Goal: Task Accomplishment & Management: Use online tool/utility

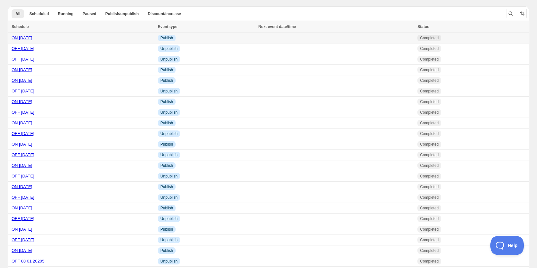
click at [32, 38] on link "ON 10 10 2025" at bounding box center [22, 37] width 21 height 5
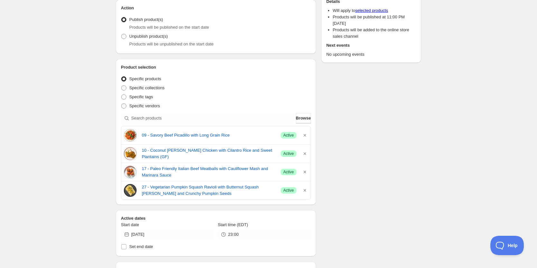
scroll to position [129, 0]
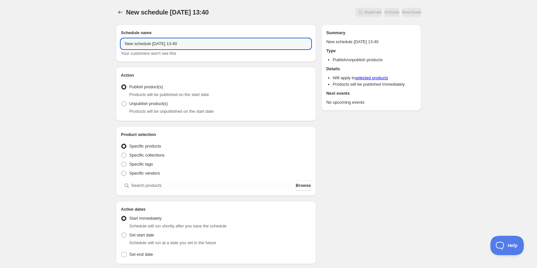
drag, startPoint x: 202, startPoint y: 43, endPoint x: 63, endPoint y: 46, distance: 138.3
click at [64, 46] on div "New schedule Oct 14 2025 13:40. This page is ready New schedule Oct 14 2025 13:…" at bounding box center [268, 245] width 537 height 490
type input "OFF 10 17 2025"
click at [119, 105] on div "Action Action Publish product(s) Products will be published on the start date U…" at bounding box center [216, 94] width 200 height 54
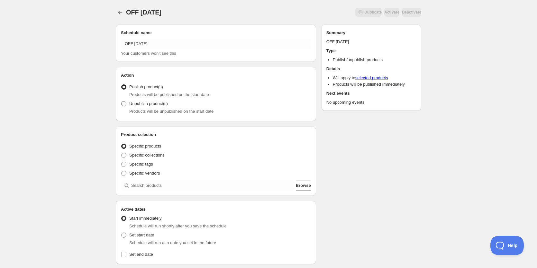
click at [126, 103] on span at bounding box center [124, 104] width 6 height 6
click at [122, 101] on input "Unpublish product(s)" at bounding box center [121, 101] width 0 height 0
radio input "true"
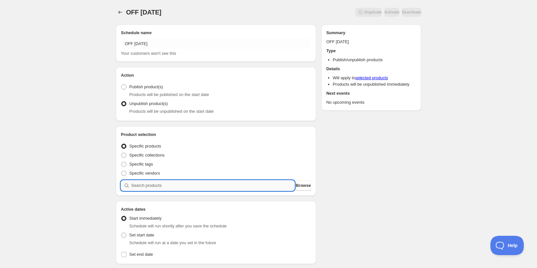
click at [177, 187] on input "search" at bounding box center [212, 185] width 163 height 10
paste input "06 - island jerk chicken with jasmine rice and asparagus (gf)"
type input "06 - island jerk chicken with jasmine rice and asparagus (gf)"
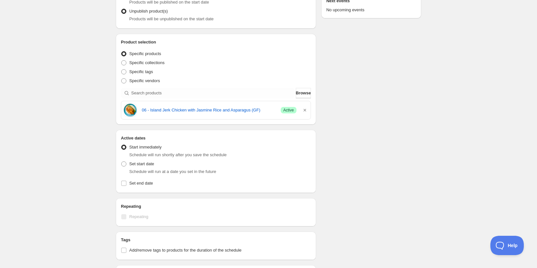
scroll to position [129, 0]
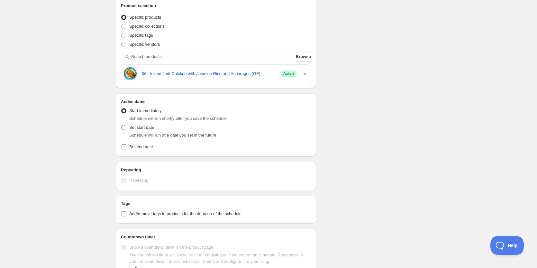
click at [123, 127] on span at bounding box center [123, 127] width 5 height 5
click at [122, 125] on input "Set start date" at bounding box center [121, 125] width 0 height 0
radio input "true"
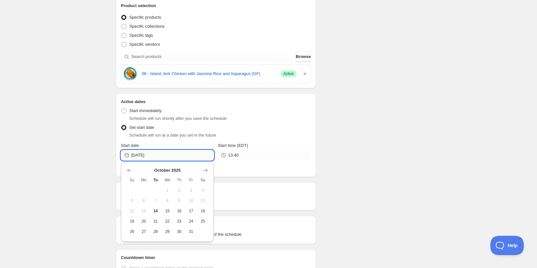
click at [158, 154] on input "[DATE]" at bounding box center [172, 155] width 83 height 10
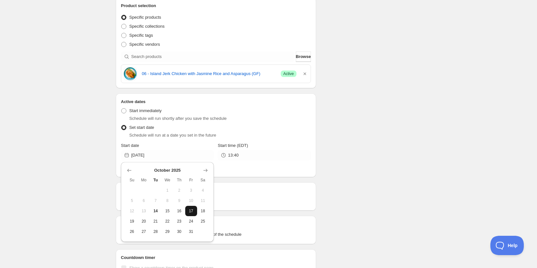
click at [191, 210] on span "17" at bounding box center [191, 210] width 7 height 5
type input "[DATE]"
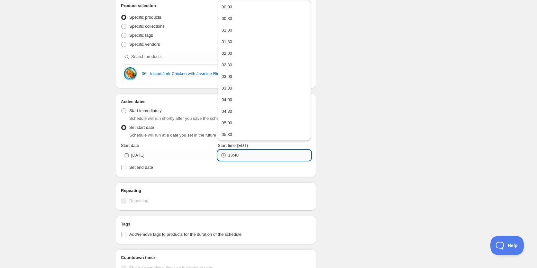
click at [249, 156] on input "13:40" at bounding box center [269, 155] width 83 height 10
click at [234, 121] on button "23:00" at bounding box center [264, 122] width 89 height 10
type input "23:00"
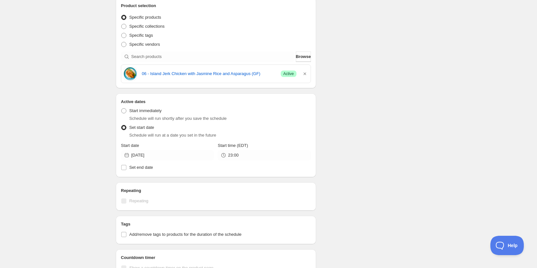
click at [376, 131] on div "Schedule name OFF 10 17 2025 Your customers won't see this Action Action Publis…" at bounding box center [266, 140] width 311 height 498
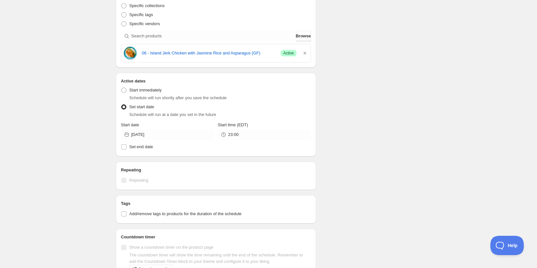
scroll to position [225, 0]
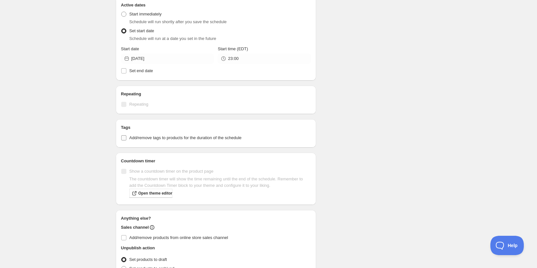
click at [125, 139] on input "Add/remove tags to products for the duration of the schedule" at bounding box center [123, 137] width 5 height 5
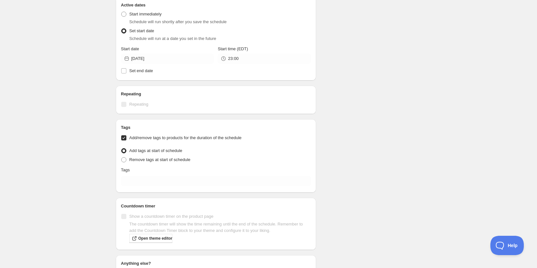
click at [124, 137] on input "Add/remove tags to products for the duration of the schedule" at bounding box center [123, 137] width 5 height 5
checkbox input "false"
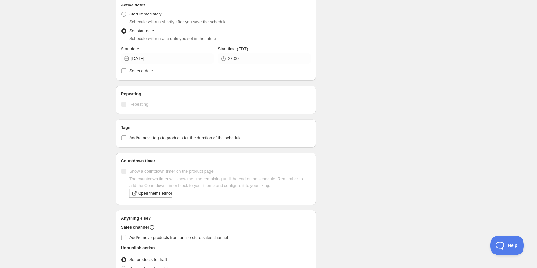
click at [394, 133] on div "Schedule name OFF 10 17 2025 Your customers won't see this Action Action Publis…" at bounding box center [266, 43] width 311 height 498
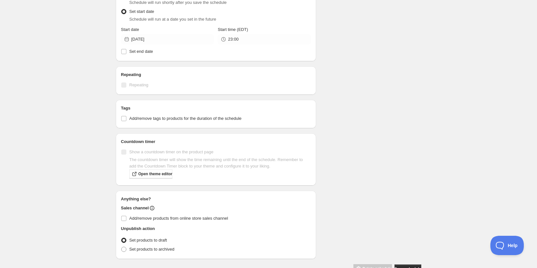
scroll to position [262, 0]
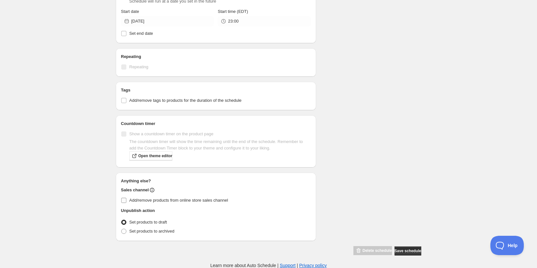
click at [131, 197] on span "Add/remove products from online store sales channel" at bounding box center [178, 199] width 99 height 5
click at [126, 197] on input "Add/remove products from online store sales channel" at bounding box center [123, 199] width 5 height 5
checkbox input "true"
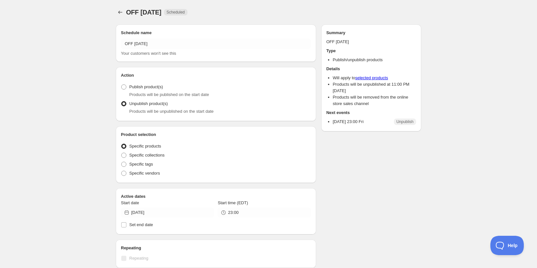
radio input "true"
checkbox input "true"
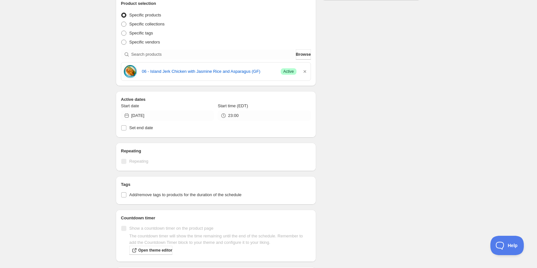
scroll to position [32, 0]
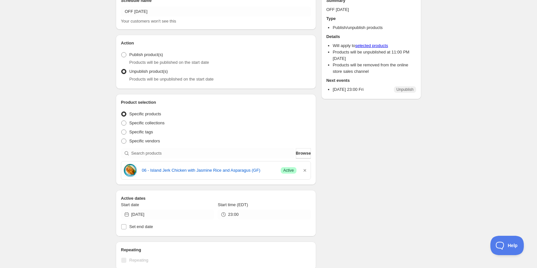
click at [88, 150] on div "OFF 10 17 2025. This page is ready OFF 10 17 2025 Scheduled Duplicate Activate …" at bounding box center [268, 214] width 537 height 493
paste input "08 - shrimp scampi with creamy fettuccine pasta"
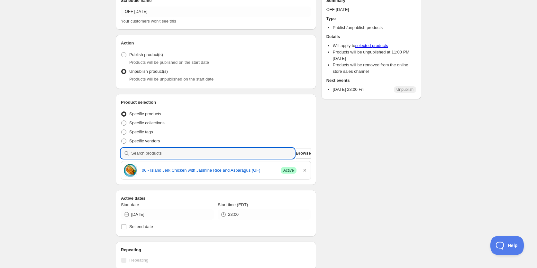
type input "08 - shrimp scampi with creamy fettuccine pasta"
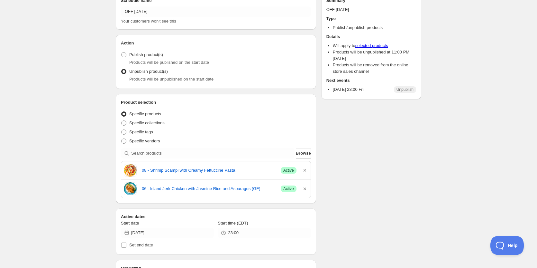
click at [374, 143] on div "Schedule name OFF 10 17 2025 Your customers won't see this Action Action Publis…" at bounding box center [266, 226] width 311 height 479
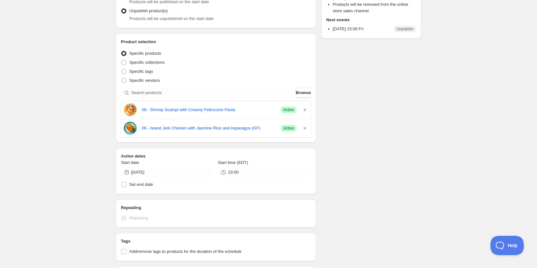
scroll to position [0, 0]
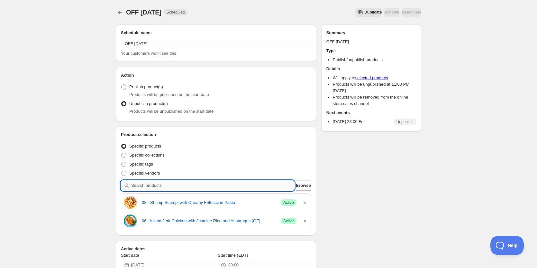
paste input "24 - keto slow cooked turkey chili (gf)"
type input "24 - keto slow cooked turkey chili (gf)"
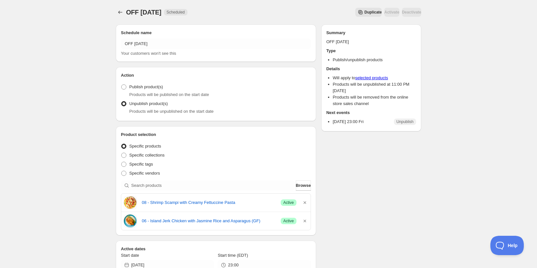
click at [409, 194] on div "Schedule name OFF 10 17 2025 Your customers won't see this Action Action Publis…" at bounding box center [266, 258] width 311 height 479
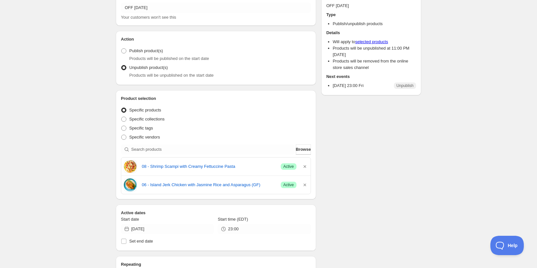
scroll to position [129, 0]
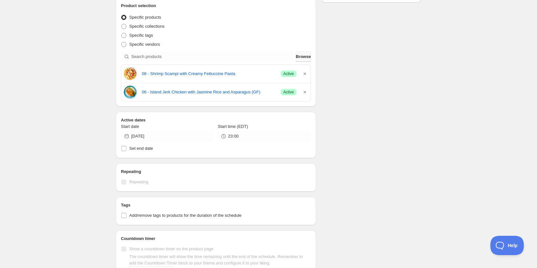
click at [301, 57] on span "Browse" at bounding box center [303, 56] width 15 height 6
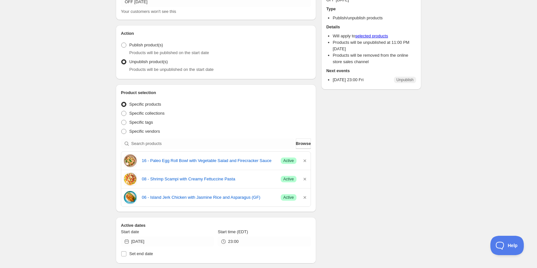
scroll to position [0, 0]
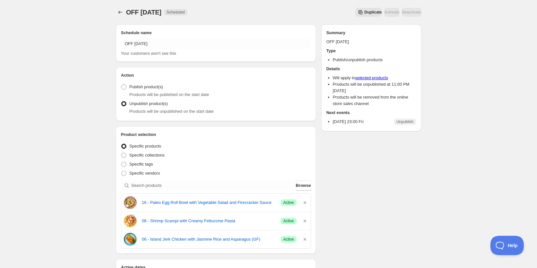
click at [353, 186] on div "Schedule name OFF 10 17 2025 Your customers won't see this Action Action Publis…" at bounding box center [266, 268] width 311 height 498
click at [395, 171] on div "Schedule name OFF 10 17 2025 Your customers won't see this Action Action Publis…" at bounding box center [266, 268] width 311 height 498
click at [370, 157] on div "Schedule name OFF 10 17 2025 Your customers won't see this Action Action Publis…" at bounding box center [266, 268] width 311 height 498
click at [56, 146] on div "OFF 10 17 2025. This page is ready OFF 10 17 2025 Scheduled Duplicate Activate …" at bounding box center [268, 265] width 537 height 530
click at [68, 133] on div "OFF 10 17 2025. This page is ready OFF 10 17 2025 Scheduled Duplicate Activate …" at bounding box center [268, 265] width 537 height 530
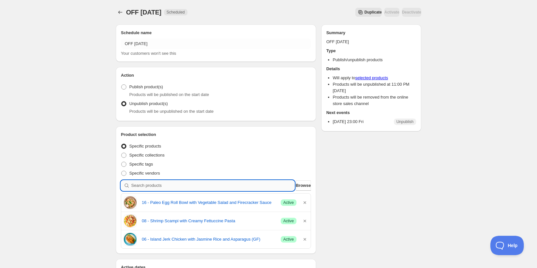
paste input "32 - vegan roasted vegetable lo mein with toasted sesame and edamame"
type input "32 - vegan roasted vegetable lo mein with toasted sesame and edamame"
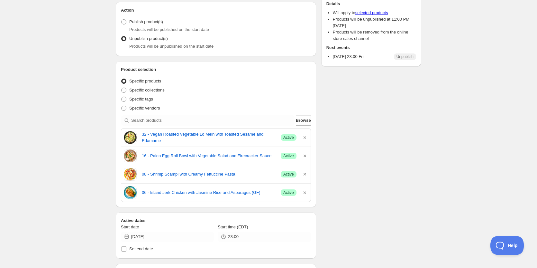
scroll to position [129, 0]
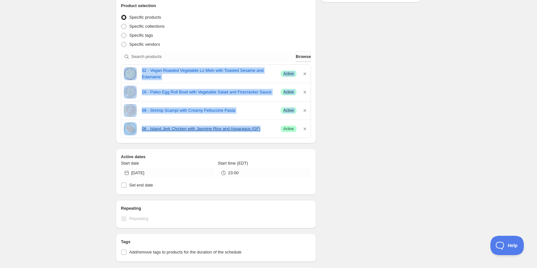
drag, startPoint x: 123, startPoint y: 68, endPoint x: 261, endPoint y: 128, distance: 151.3
click at [261, 128] on div "32 - Vegan Roasted Vegetable Lo Mein with Toasted Sesame and Edamame Success Ac…" at bounding box center [216, 101] width 190 height 74
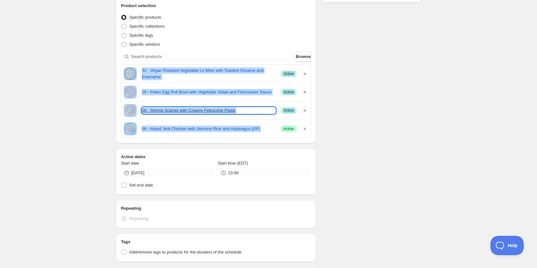
copy div "32 - Vegan Roasted Vegetable Lo Mein with Toasted Sesame and Edamame Success Ac…"
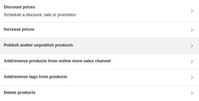
click at [60, 45] on h3 "Publish and/or unpublish products" at bounding box center [38, 45] width 69 height 6
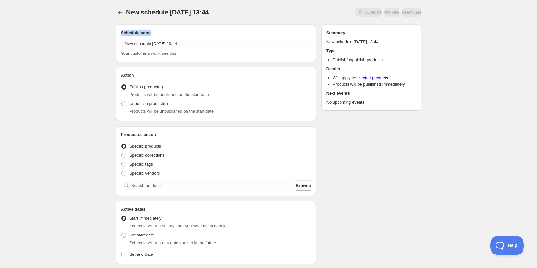
drag, startPoint x: 209, startPoint y: 38, endPoint x: 64, endPoint y: 32, distance: 144.5
click at [65, 32] on div "New schedule [DATE] 13:44. This page is ready New schedule [DATE] 13:44 Duplica…" at bounding box center [268, 245] width 537 height 490
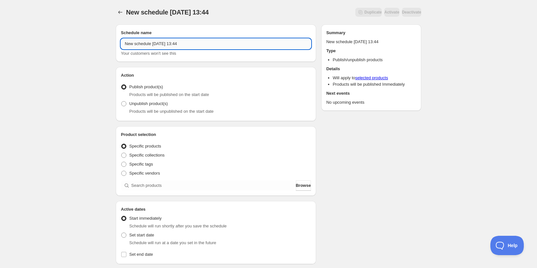
click at [159, 45] on input "New schedule [DATE] 13:44" at bounding box center [216, 44] width 190 height 10
click at [159, 44] on input "New schedule [DATE] 13:44" at bounding box center [216, 44] width 190 height 10
click at [200, 44] on input "New schedule [DATE] 13:44" at bounding box center [216, 44] width 190 height 10
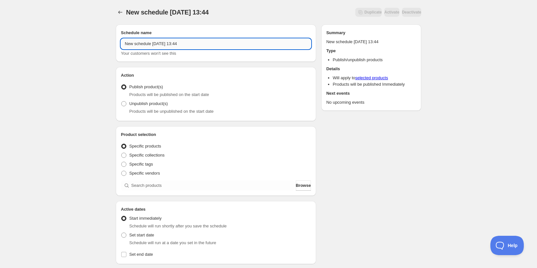
click at [200, 44] on input "New schedule [DATE] 13:44" at bounding box center [216, 44] width 190 height 10
click at [155, 43] on input "New schedule [DATE] 13:44" at bounding box center [216, 44] width 190 height 10
click at [156, 43] on input "New schedule [DATE] 13:44" at bounding box center [216, 44] width 190 height 10
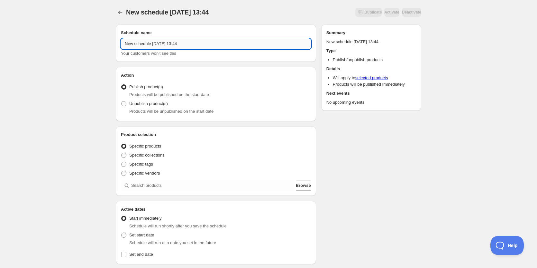
click at [156, 43] on input "New schedule [DATE] 13:44" at bounding box center [216, 44] width 190 height 10
click at [51, 59] on div "OFF [DATE]. This page is ready OFF [DATE] Duplicate Activate Deactivate More ac…" at bounding box center [268, 245] width 537 height 490
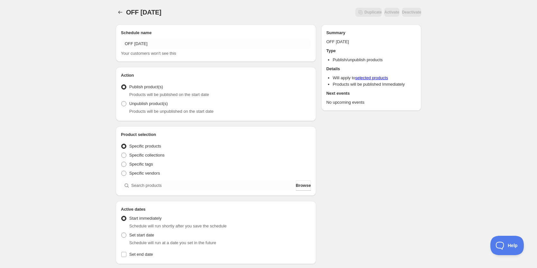
click at [75, 146] on div "OFF [DATE]. This page is ready OFF [DATE] Duplicate Activate Deactivate More ac…" at bounding box center [268, 245] width 537 height 490
click at [87, 80] on div "OFF [DATE]. This page is ready OFF [DATE] Duplicate Activate Deactivate More ac…" at bounding box center [268, 245] width 537 height 490
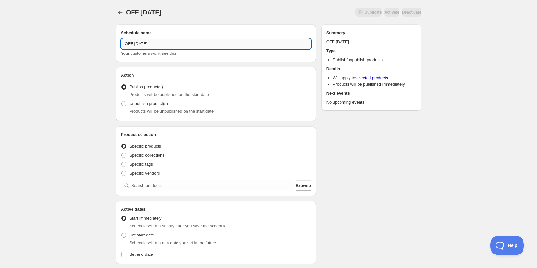
drag, startPoint x: 132, startPoint y: 42, endPoint x: 128, endPoint y: 42, distance: 4.5
click at [128, 42] on input "OFF [DATE]" at bounding box center [216, 44] width 190 height 10
type input "ON [DATE]"
click at [69, 87] on div "ON [DATE]. This page is ready ON [DATE] Duplicate Activate Deactivate More acti…" at bounding box center [268, 245] width 537 height 490
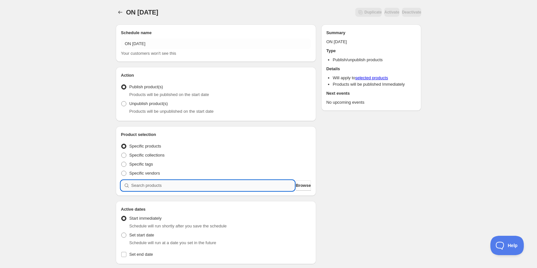
paste input "06 - Sweet Potato Crusted Chicken with Coconut Rice and Asparagus"
type input "06 - Sweet Potato Crusted Chicken with Coconut Rice and Asparagus"
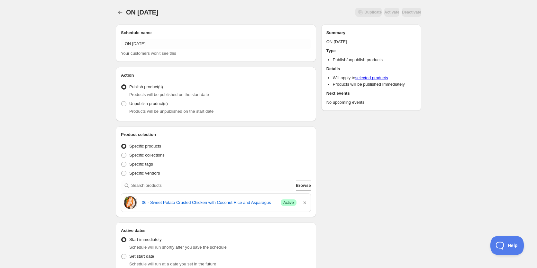
click at [374, 145] on div "Schedule name ON [DATE] Your customers won't see this Action Action Publish pro…" at bounding box center [266, 258] width 311 height 479
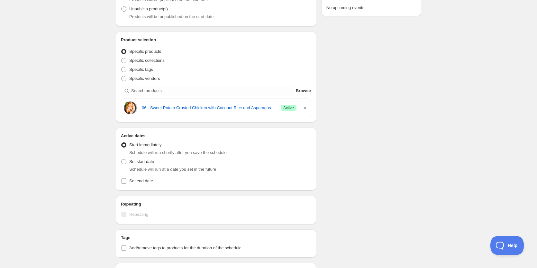
scroll to position [96, 0]
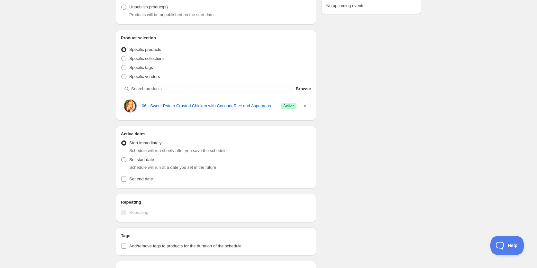
click at [123, 160] on span at bounding box center [123, 159] width 5 height 5
click at [122, 157] on input "Set start date" at bounding box center [121, 157] width 0 height 0
radio input "true"
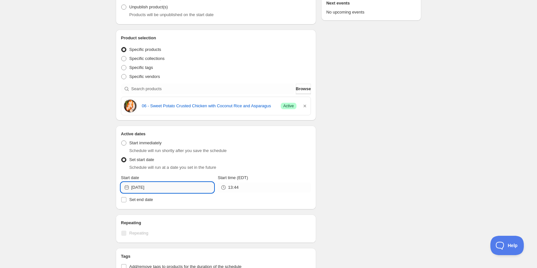
click at [155, 182] on input "[DATE]" at bounding box center [172, 187] width 83 height 10
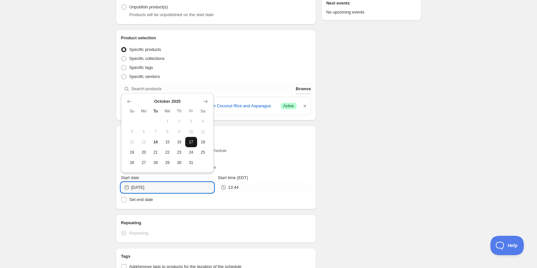
click at [193, 143] on span "17" at bounding box center [191, 141] width 7 height 5
type input "[DATE]"
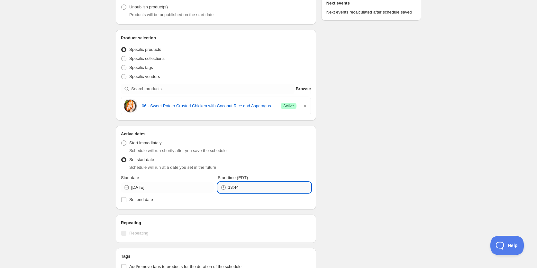
click at [250, 186] on input "13:44" at bounding box center [269, 187] width 83 height 10
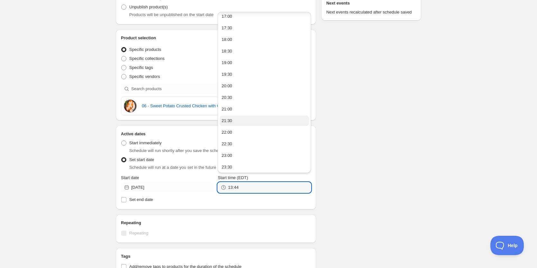
scroll to position [397, 0]
click at [228, 154] on div "23:00" at bounding box center [227, 154] width 11 height 6
type input "23:00"
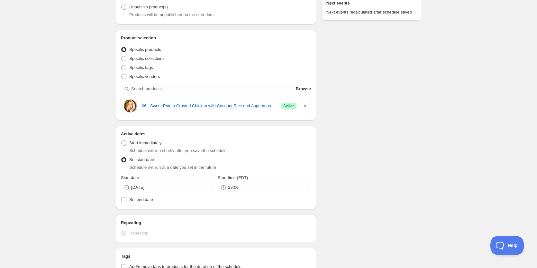
click at [375, 139] on div "Schedule name ON [DATE] Your customers won't see this Action Action Publish pro…" at bounding box center [266, 173] width 311 height 500
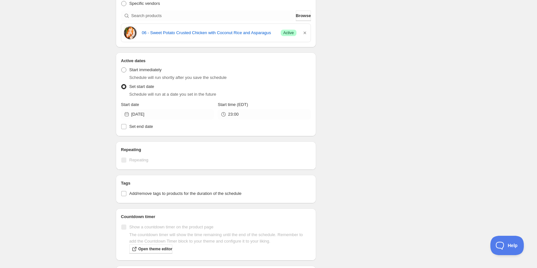
scroll to position [264, 0]
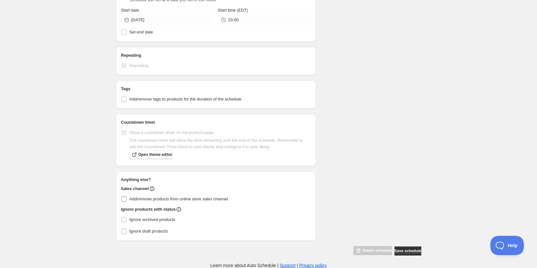
click at [123, 198] on input "Add/remove products from online store sales channel" at bounding box center [123, 198] width 5 height 5
checkbox input "true"
click at [407, 254] on button "Save schedule" at bounding box center [408, 250] width 27 height 9
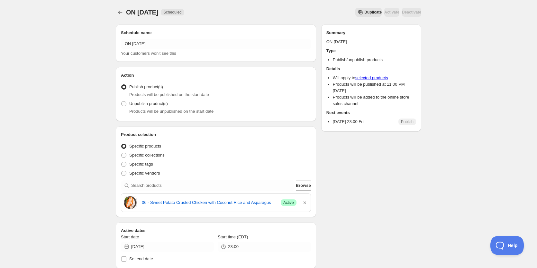
click at [391, 190] on div "Schedule name ON [DATE] Your customers won't see this Action Action Publish pro…" at bounding box center [266, 250] width 311 height 462
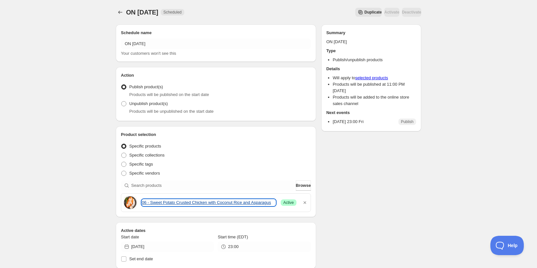
click at [153, 202] on link "06 - Sweet Potato Crusted Chicken with Coconut Rice and Asparagus" at bounding box center [209, 202] width 134 height 6
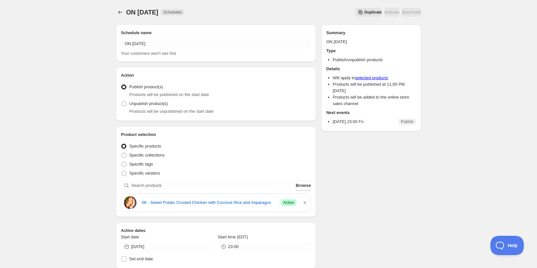
click at [73, 114] on div "ON [DATE]. This page is ready ON [DATE] Scheduled Duplicate Activate Deactivate…" at bounding box center [268, 247] width 537 height 495
click at [379, 190] on div "Schedule name ON [DATE] Your customers won't see this Action Action Publish pro…" at bounding box center [266, 250] width 311 height 462
drag, startPoint x: 50, startPoint y: 137, endPoint x: 78, endPoint y: 119, distance: 33.8
click at [50, 135] on div "ON [DATE]. This page is ready ON [DATE] Scheduled Duplicate Activate Deactivate…" at bounding box center [268, 247] width 537 height 495
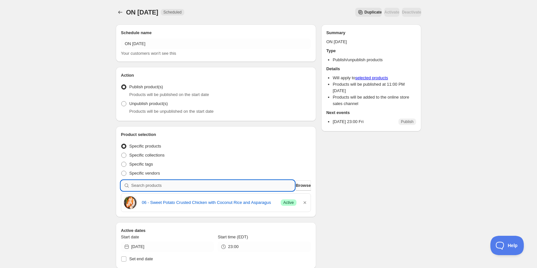
paste input "08 - Firecracker Shrimp Bowl with Steamed Broccoli and White Rice"
type input "08 - Firecracker Shrimp Bowl with Steamed Broccoli and White Rice"
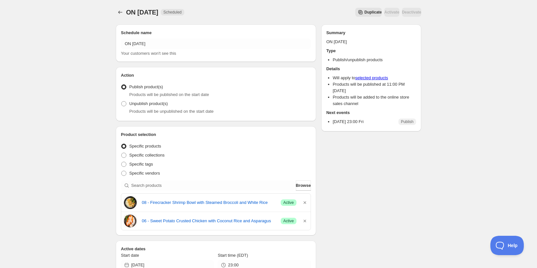
click at [55, 77] on div "ON [DATE]. This page is ready ON [DATE] Scheduled Duplicate Activate Deactivate…" at bounding box center [268, 256] width 537 height 513
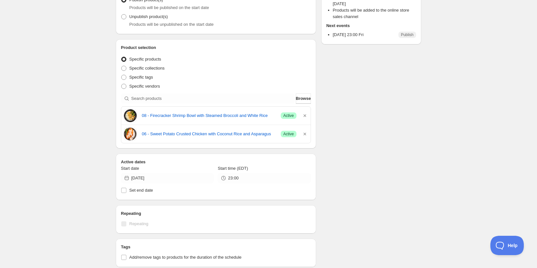
scroll to position [32, 0]
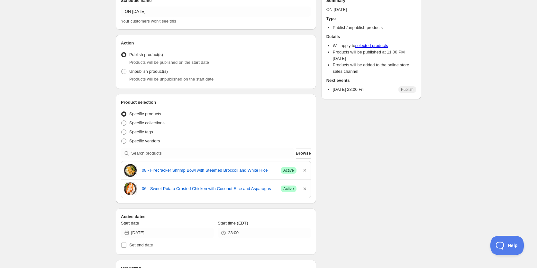
click at [72, 151] on div "ON [DATE]. This page is ready ON [DATE] Scheduled Duplicate Activate Deactivate…" at bounding box center [268, 224] width 537 height 513
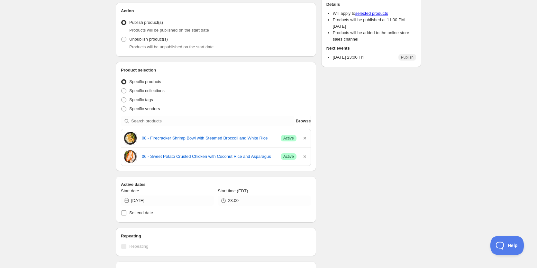
scroll to position [129, 0]
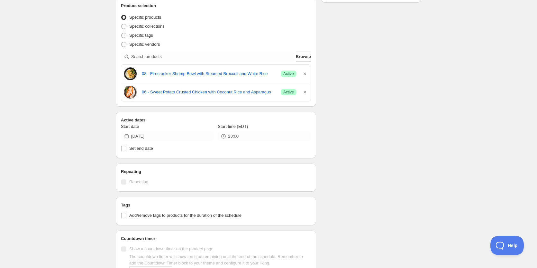
click at [379, 96] on div "Schedule name ON [DATE] Your customers won't see this Action Action Publish pro…" at bounding box center [266, 131] width 311 height 481
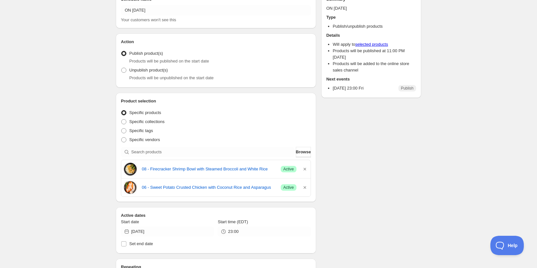
scroll to position [0, 0]
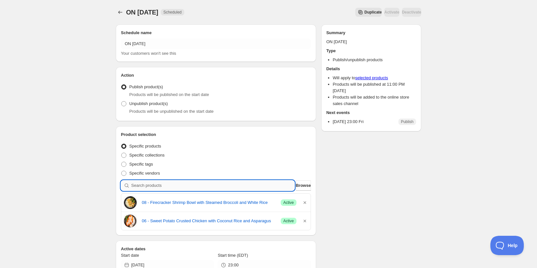
paste input "16 - Paleo Buffalo Chicken with Spaghetti Squash (GF)"
type input "16 - Paleo Buffalo Chicken with Spaghetti Squash (GF)"
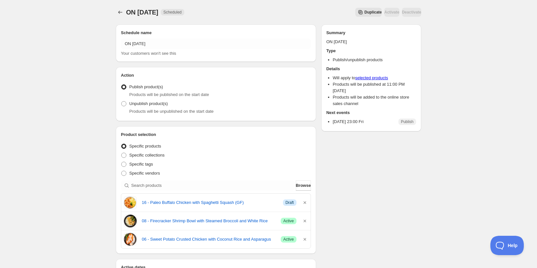
click at [385, 186] on div "Schedule name ON [DATE] Your customers won't see this Action Action Publish pro…" at bounding box center [266, 268] width 311 height 499
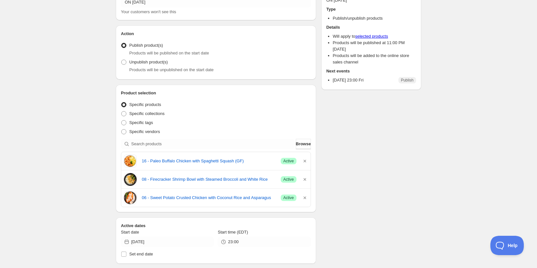
scroll to position [32, 0]
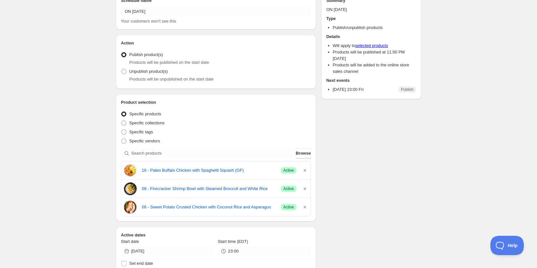
click at [98, 147] on div "ON [DATE]. This page is ready ON [DATE] Scheduled Duplicate Activate Deactivate…" at bounding box center [268, 233] width 537 height 531
click at [50, 87] on div "ON [DATE]. This page is ready ON [DATE] Scheduled Duplicate Activate Deactivate…" at bounding box center [268, 233] width 537 height 531
paste input "32 - Vegan Bean Stew with White Rice (GF)"
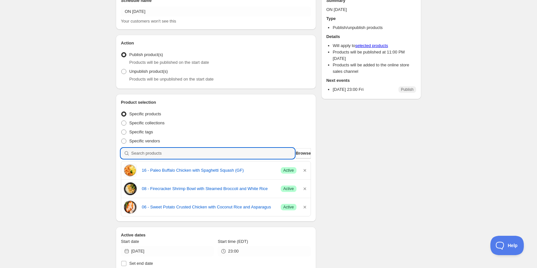
type input "32 - Vegan Bean Stew with White Rice (GF)"
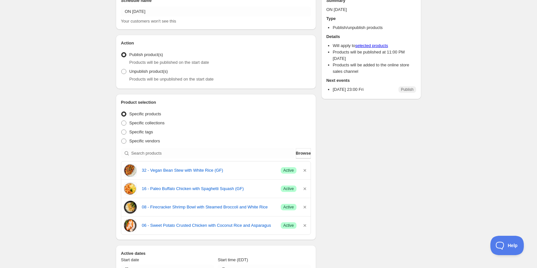
click at [391, 135] on div "Schedule name ON [DATE] Your customers won't see this Action Action Publish pro…" at bounding box center [266, 245] width 311 height 517
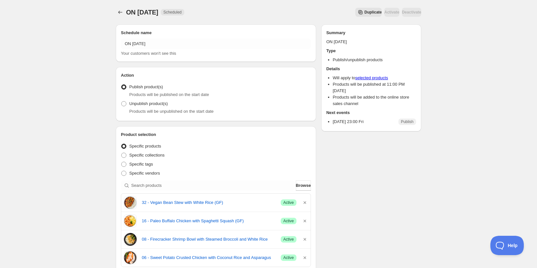
scroll to position [281, 0]
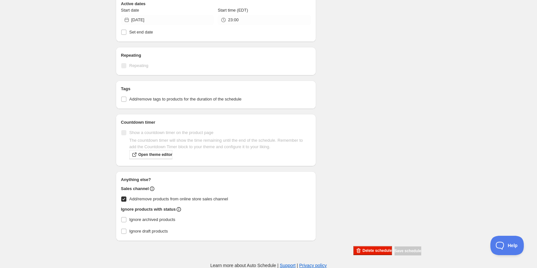
drag, startPoint x: 381, startPoint y: 132, endPoint x: 385, endPoint y: 131, distance: 3.9
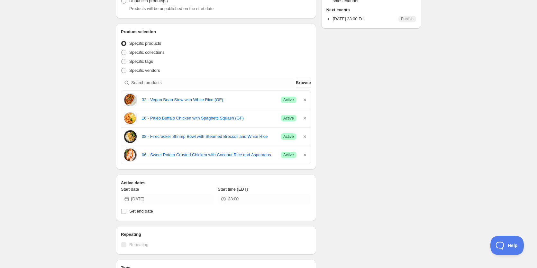
scroll to position [56, 0]
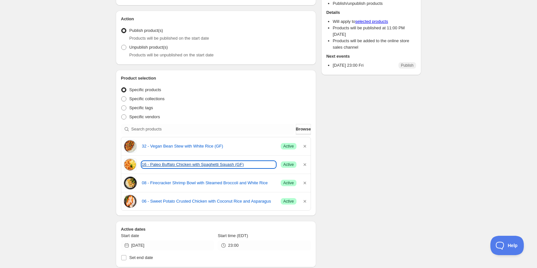
click at [176, 163] on link "16 - Paleo Buffalo Chicken with Spaghetti Squash (GF)" at bounding box center [209, 164] width 134 height 6
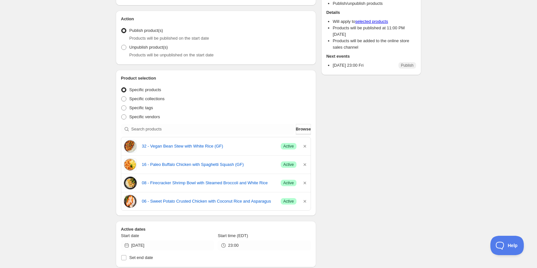
click at [381, 191] on div "Schedule name ON [DATE] Your customers won't see this Action Action Publish pro…" at bounding box center [266, 221] width 311 height 517
click at [423, 134] on div "ON [DATE]. This page is ready ON [DATE] Scheduled Duplicate Activate Deactivate…" at bounding box center [268, 212] width 321 height 537
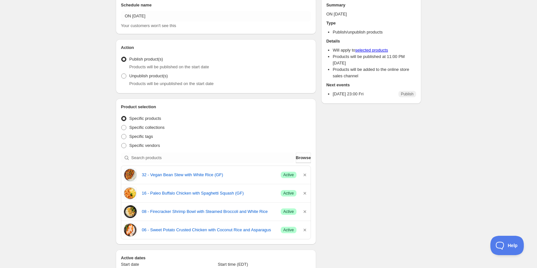
scroll to position [0, 0]
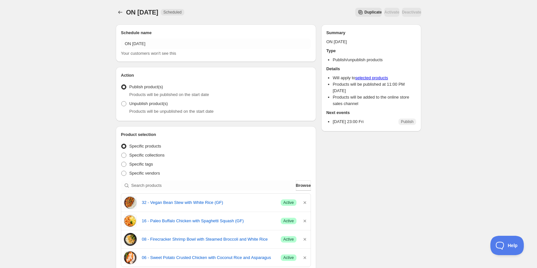
click at [427, 184] on div "ON [DATE]. This page is ready ON [DATE] Scheduled Duplicate Activate Deactivate…" at bounding box center [268, 268] width 321 height 537
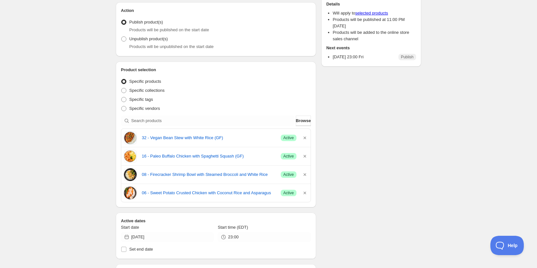
scroll to position [96, 0]
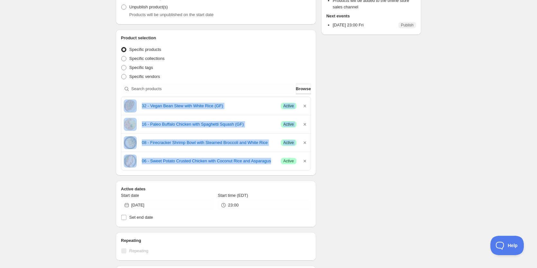
drag, startPoint x: 123, startPoint y: 100, endPoint x: 277, endPoint y: 168, distance: 167.4
click at [277, 168] on div "32 - Vegan Bean Stew with White Rice (GF) Success Active 16 - Paleo Buffalo Chi…" at bounding box center [216, 133] width 190 height 74
